Goal: Transaction & Acquisition: Purchase product/service

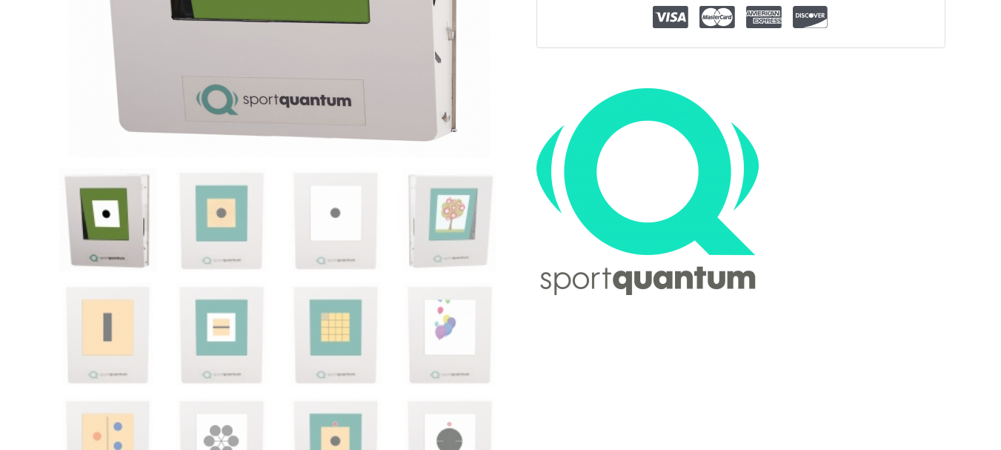
scroll to position [519, 0]
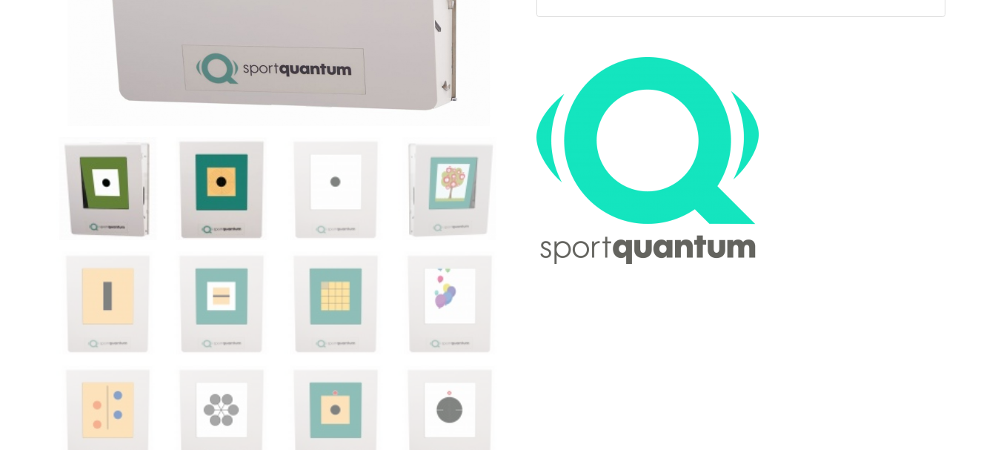
click at [207, 198] on img at bounding box center [221, 188] width 103 height 103
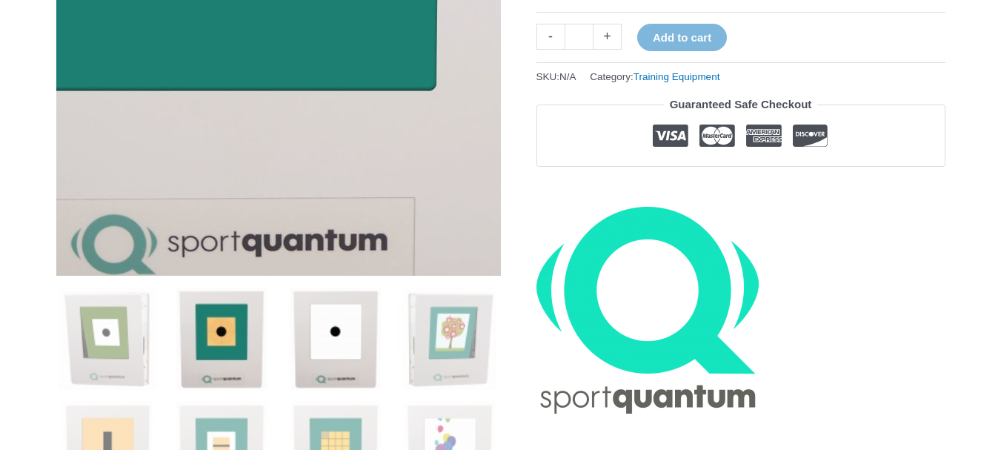
scroll to position [371, 0]
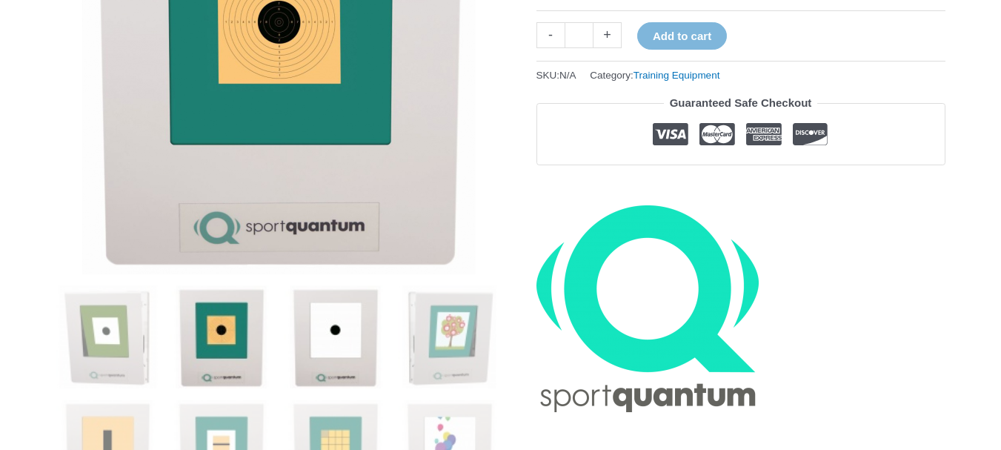
click at [345, 363] on img at bounding box center [335, 336] width 103 height 103
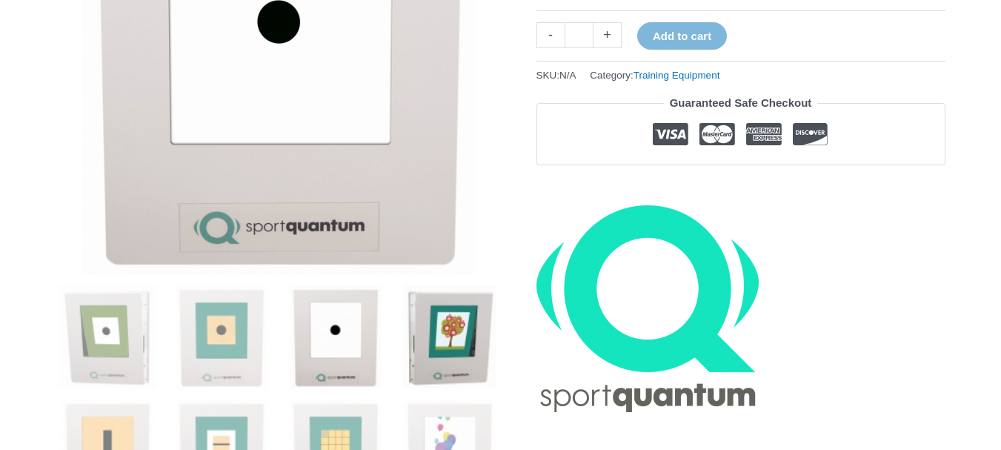
click at [436, 346] on img at bounding box center [449, 336] width 103 height 103
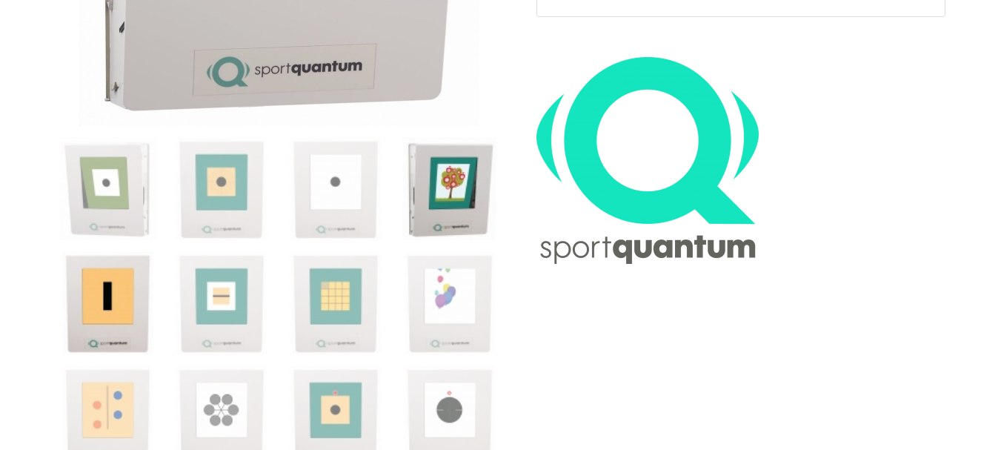
click at [122, 299] on img at bounding box center [107, 302] width 103 height 103
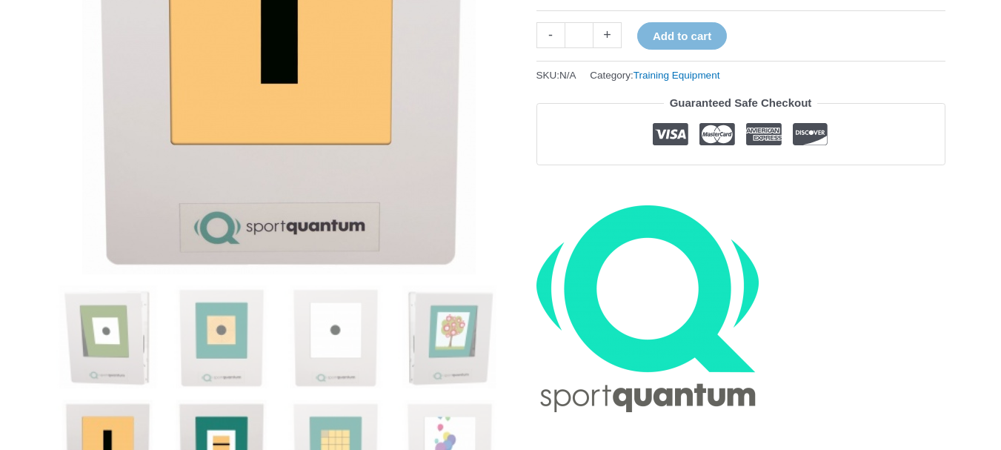
click at [218, 422] on img at bounding box center [221, 450] width 103 height 103
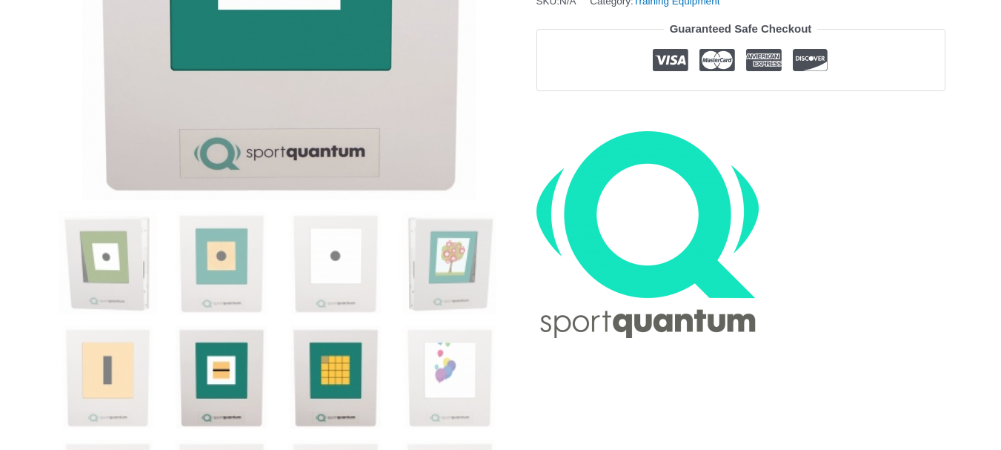
click at [322, 386] on img at bounding box center [335, 376] width 103 height 103
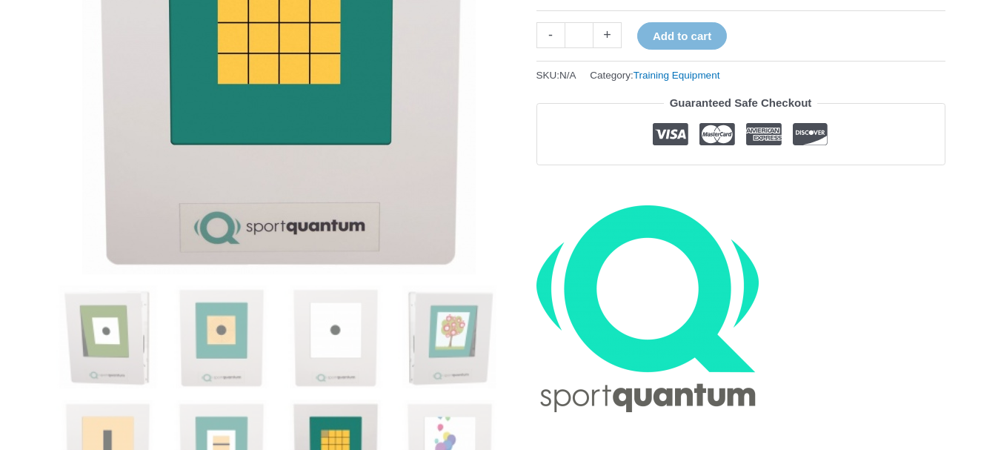
scroll to position [445, 0]
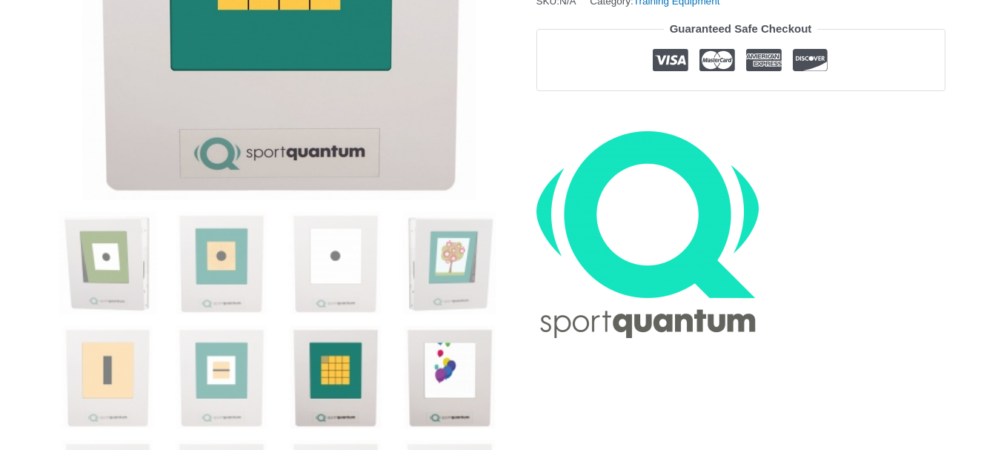
click at [432, 378] on img at bounding box center [449, 376] width 103 height 103
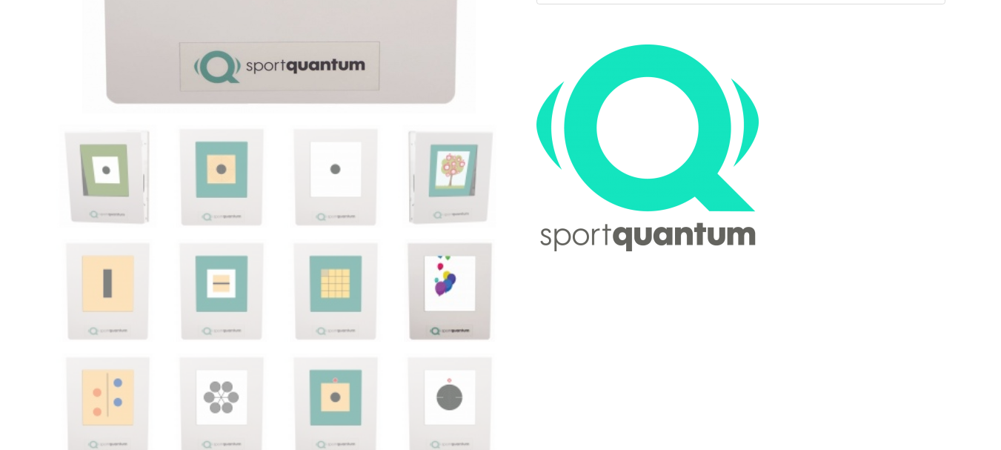
scroll to position [667, 0]
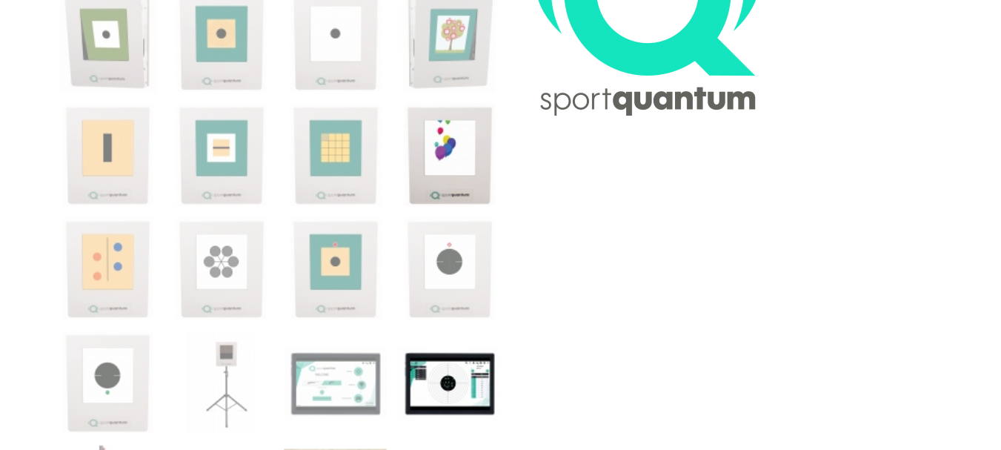
click at [424, 378] on img at bounding box center [449, 382] width 103 height 103
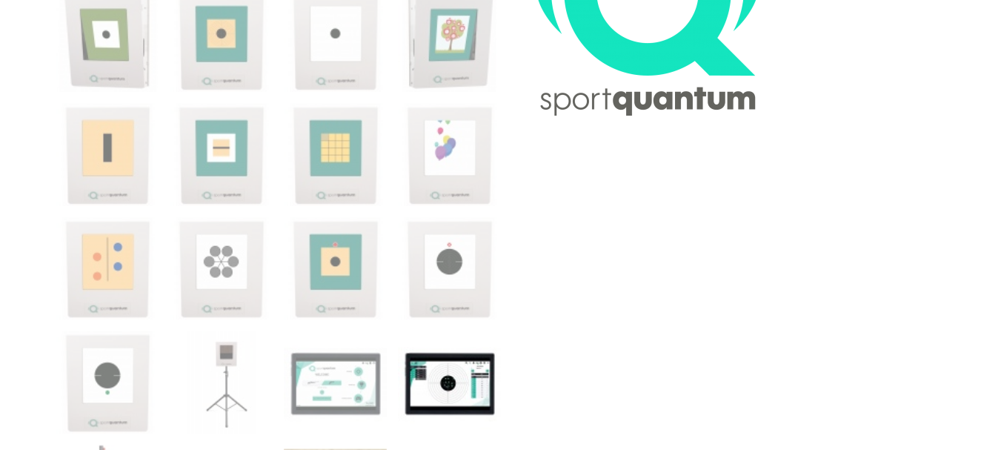
click at [431, 380] on img at bounding box center [449, 382] width 103 height 103
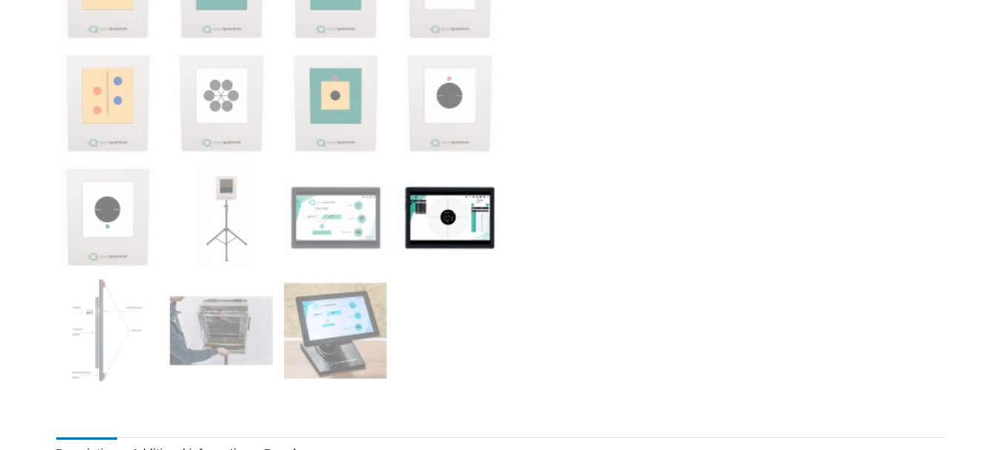
scroll to position [963, 0]
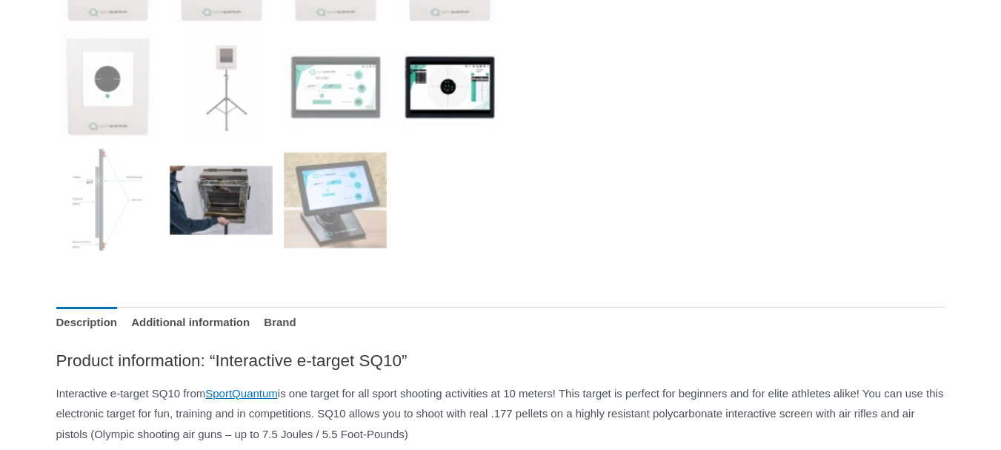
click at [231, 206] on img at bounding box center [221, 199] width 103 height 103
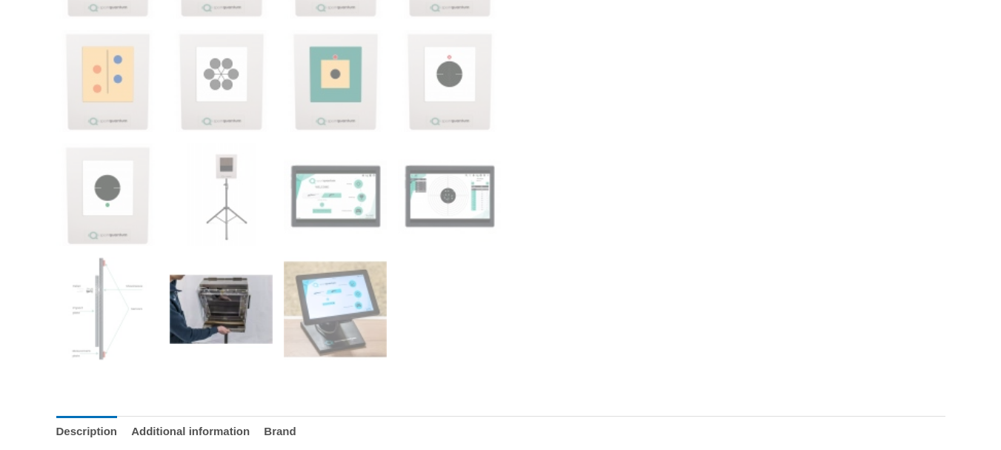
scroll to position [1038, 0]
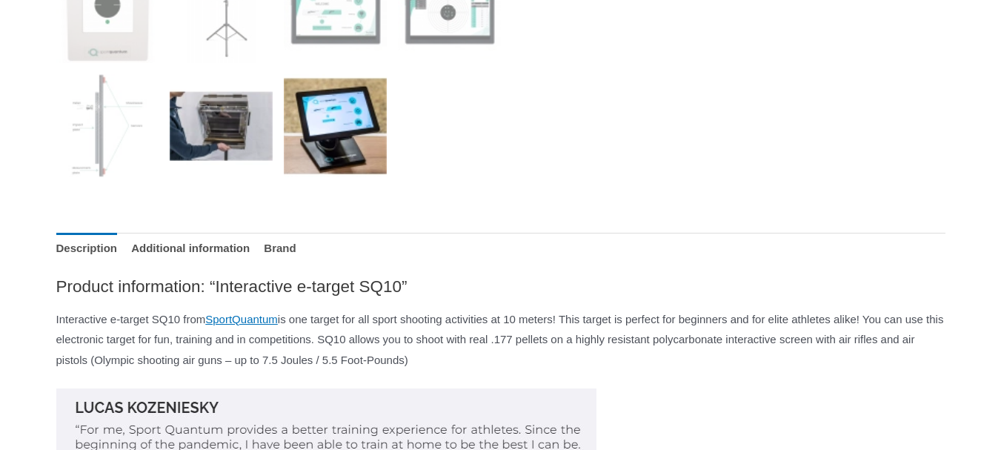
click at [353, 133] on img at bounding box center [335, 125] width 103 height 103
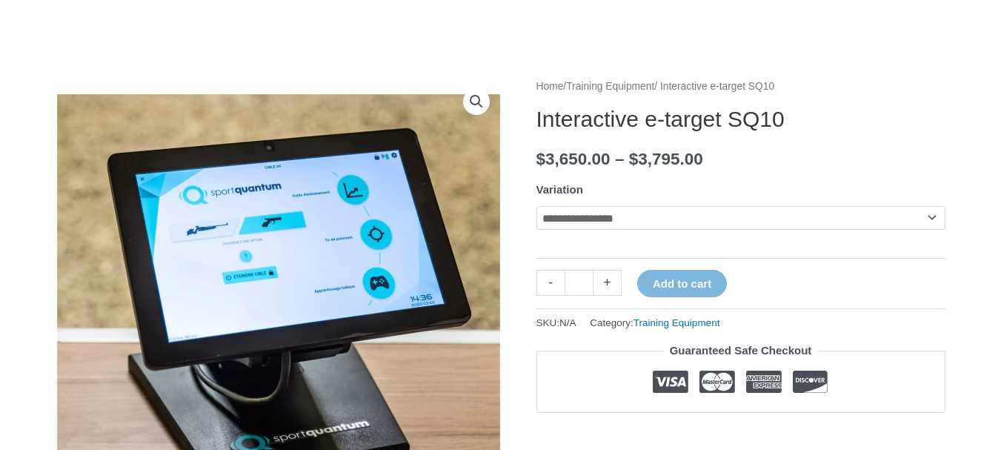
scroll to position [148, 0]
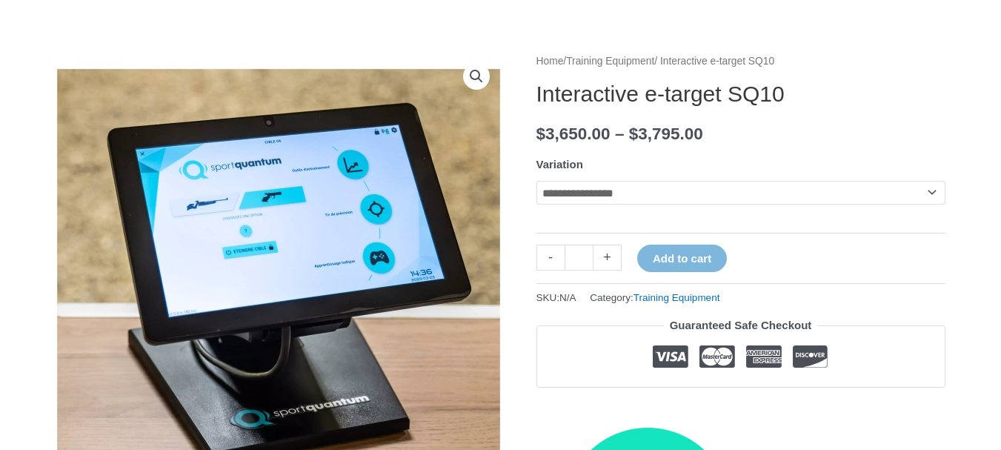
click at [592, 199] on select "**********" at bounding box center [741, 193] width 409 height 24
click at [537, 181] on select "**********" at bounding box center [741, 193] width 409 height 24
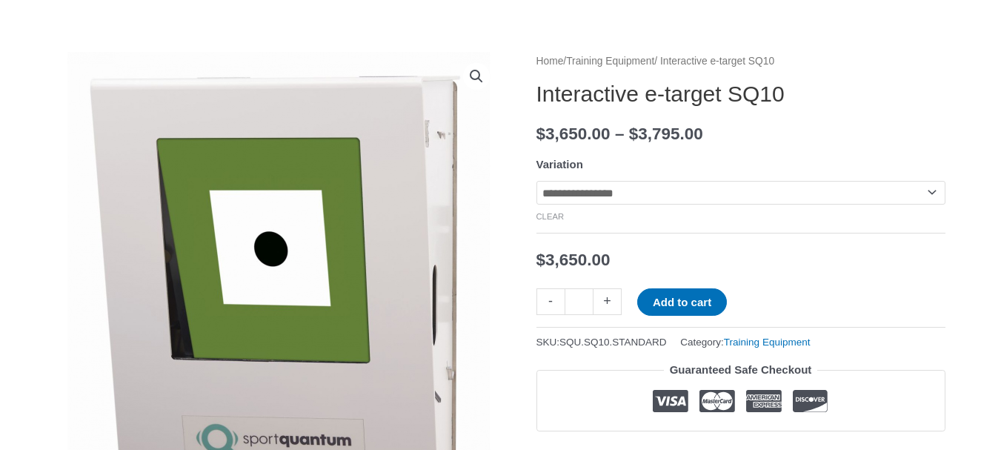
click at [598, 196] on select "**********" at bounding box center [741, 193] width 409 height 24
select select "******"
click at [537, 181] on select "**********" at bounding box center [741, 193] width 409 height 24
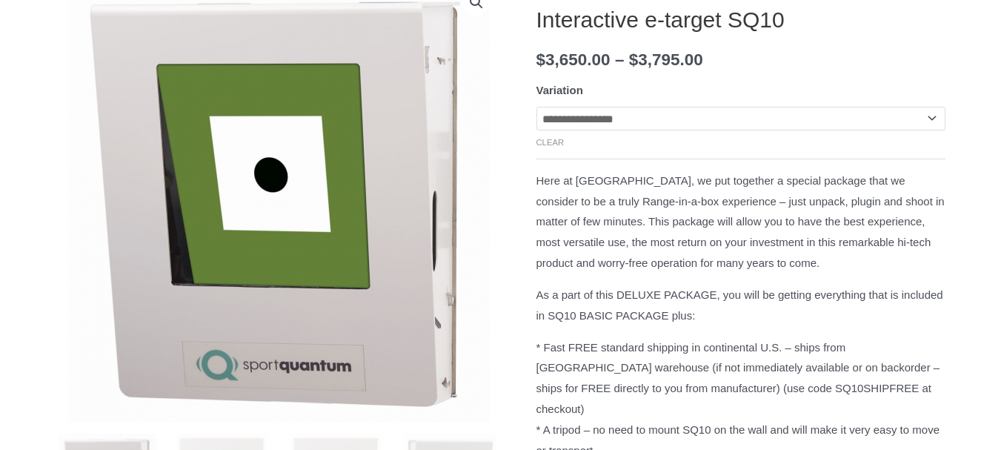
scroll to position [0, 0]
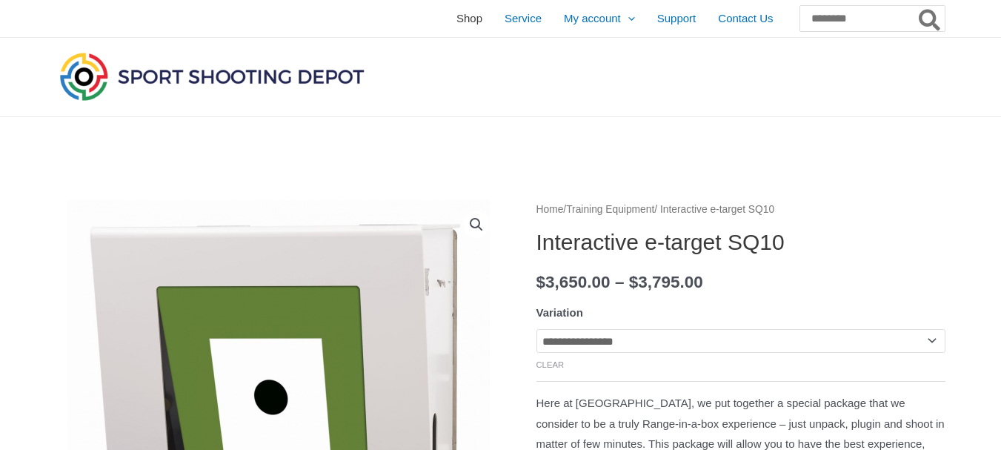
click at [457, 15] on span "Shop" at bounding box center [470, 18] width 26 height 37
click at [637, 208] on link "Training Equipment" at bounding box center [610, 209] width 88 height 11
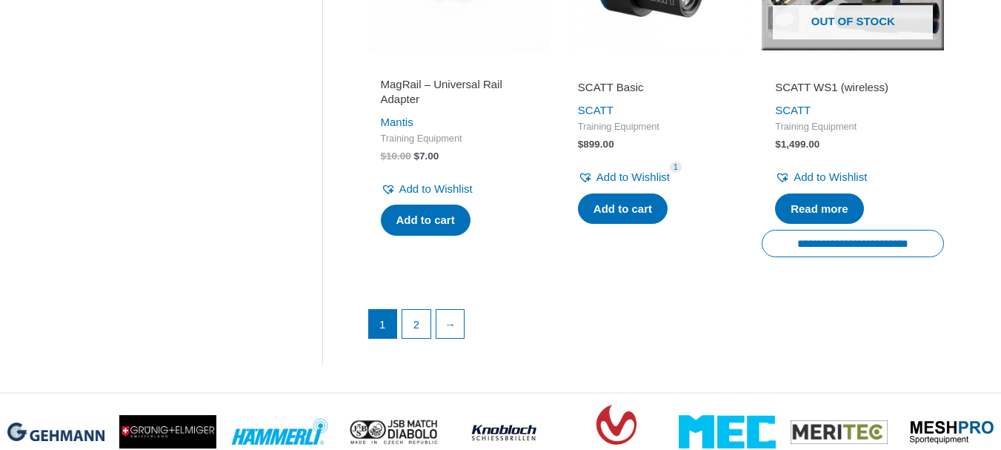
scroll to position [2262, 0]
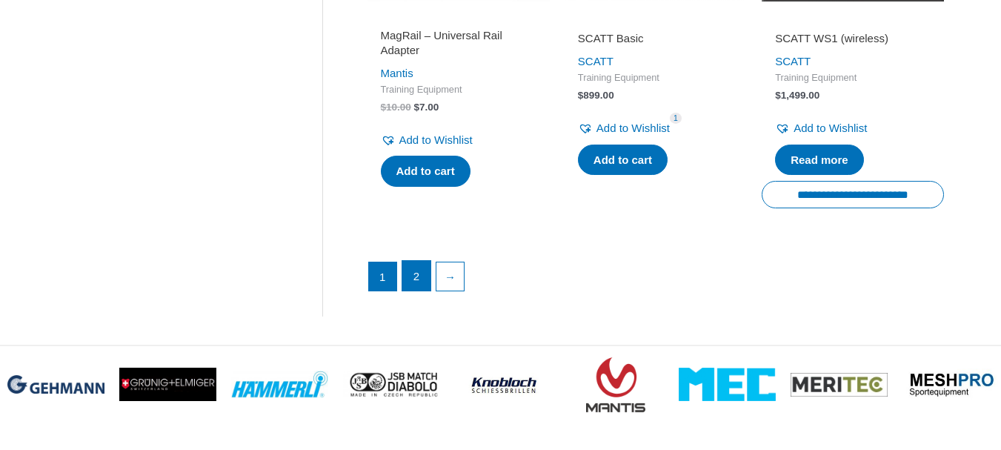
click at [414, 291] on link "2" at bounding box center [416, 276] width 28 height 30
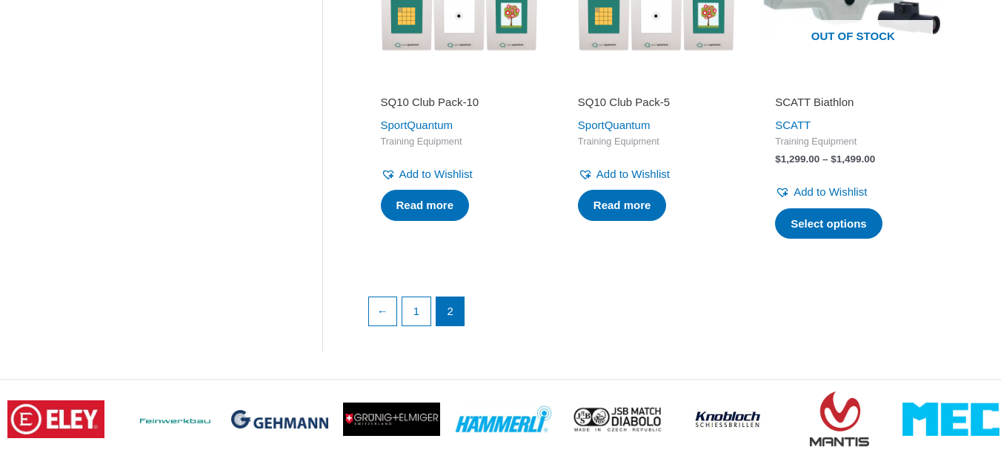
scroll to position [1521, 0]
